Goal: Information Seeking & Learning: Check status

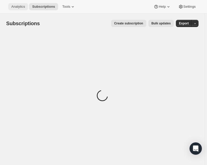
click at [18, 8] on span "Analytics" at bounding box center [18, 7] width 14 height 4
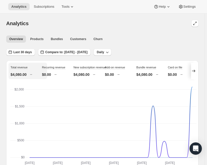
scroll to position [21, 0]
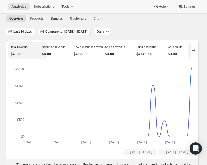
click at [84, 31] on span "Compare to: [DATE] - [DATE]" at bounding box center [66, 32] width 42 height 4
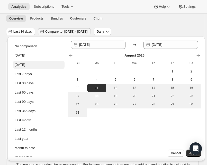
click at [44, 63] on button "[DATE]" at bounding box center [38, 65] width 51 height 8
type input "[DATE]"
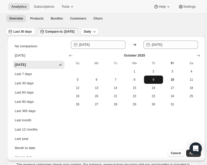
click at [153, 78] on span "9" at bounding box center [153, 80] width 15 height 4
click at [171, 80] on span "10" at bounding box center [172, 80] width 15 height 4
type input "[DATE]"
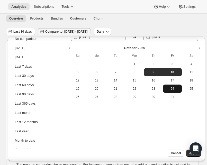
scroll to position [11, 0]
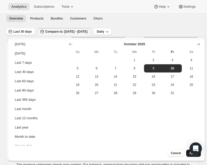
click at [189, 154] on span "Apply" at bounding box center [193, 153] width 8 height 4
